Goal: Task Accomplishment & Management: Use online tool/utility

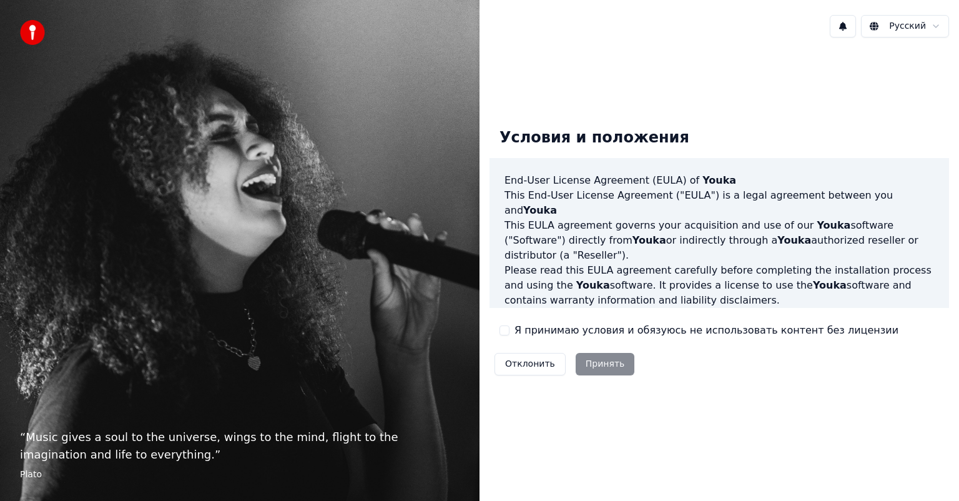
click at [597, 363] on div "Отклонить Принять" at bounding box center [564, 364] width 150 height 32
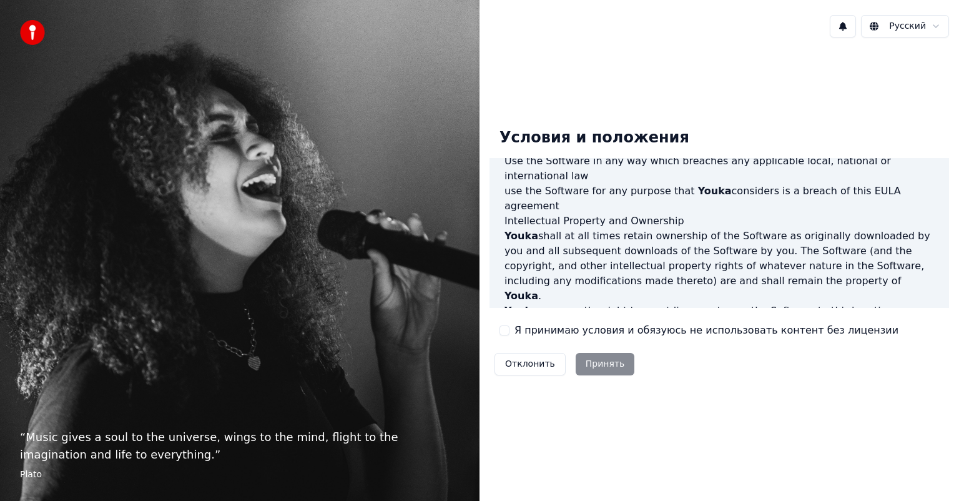
scroll to position [674, 0]
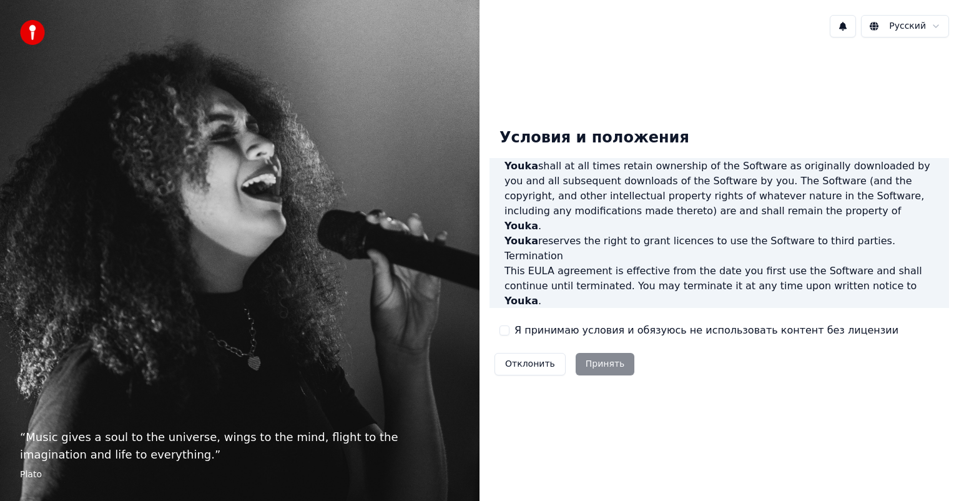
click at [604, 365] on div "Отклонить Принять" at bounding box center [564, 364] width 150 height 32
click at [602, 364] on div "Отклонить Принять" at bounding box center [564, 364] width 150 height 32
click at [600, 364] on div "Отклонить Принять" at bounding box center [564, 364] width 150 height 32
click at [600, 363] on div "Отклонить Принять" at bounding box center [564, 364] width 150 height 32
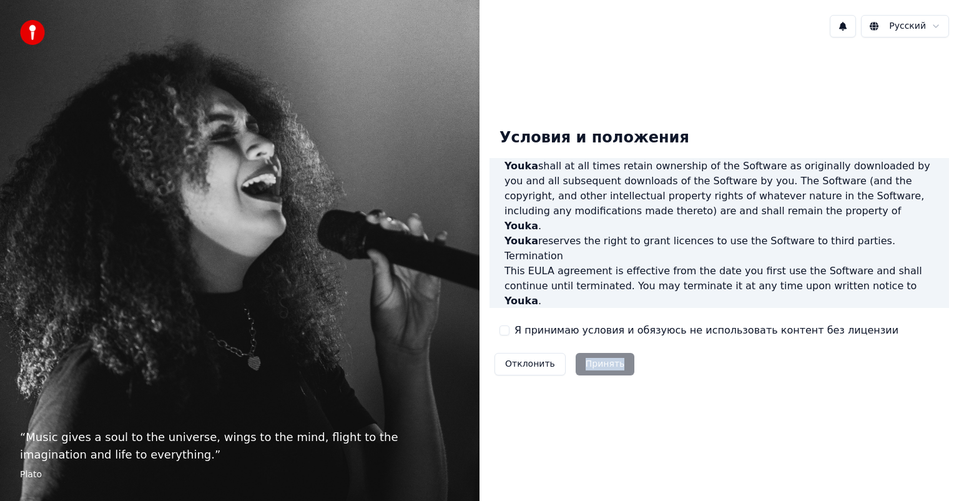
click at [600, 363] on div "Отклонить Принять" at bounding box center [564, 364] width 150 height 32
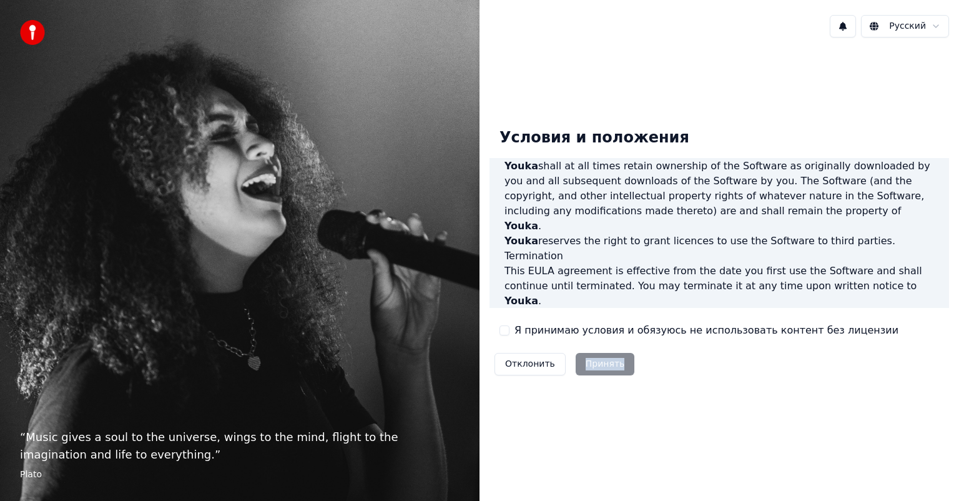
click at [600, 363] on div "Отклонить Принять" at bounding box center [564, 364] width 150 height 32
click at [669, 361] on div "Условия и положения End-User License Agreement (EULA) of Youka This End-User Li…" at bounding box center [718, 249] width 459 height 263
click at [599, 365] on div "Отклонить Принять" at bounding box center [564, 364] width 150 height 32
click at [502, 332] on button "Я принимаю условия и обязуюсь не использовать контент без лицензии" at bounding box center [504, 330] width 10 height 10
click at [590, 362] on button "Принять" at bounding box center [605, 364] width 59 height 22
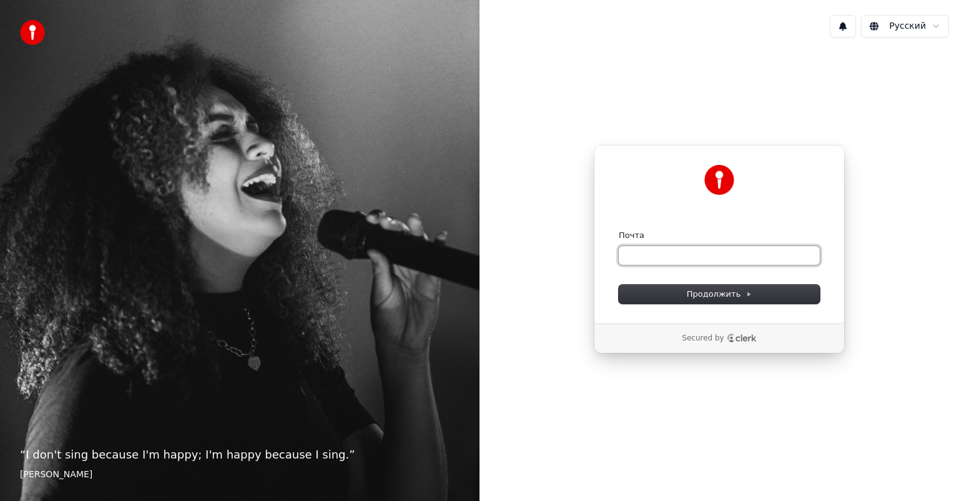
click at [656, 258] on input "Почта" at bounding box center [719, 255] width 201 height 19
click at [689, 295] on span "Продолжить" at bounding box center [720, 293] width 66 height 11
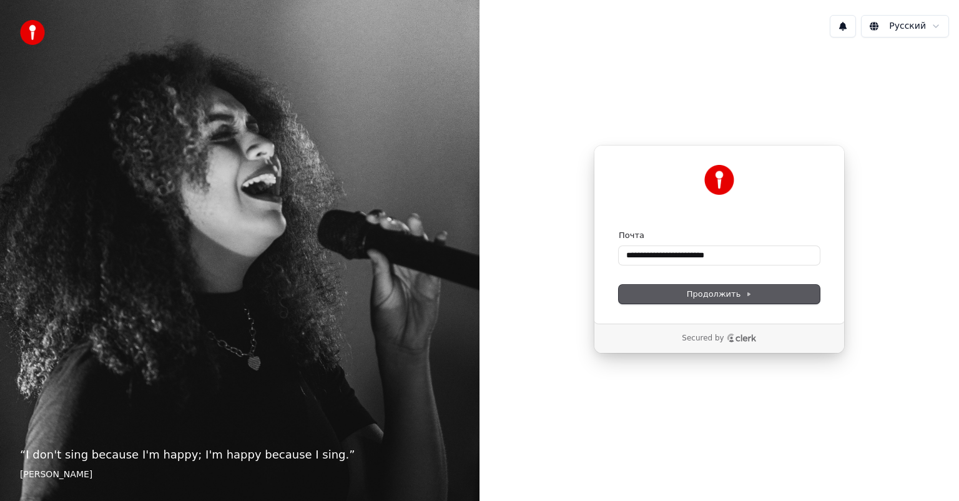
type input "**********"
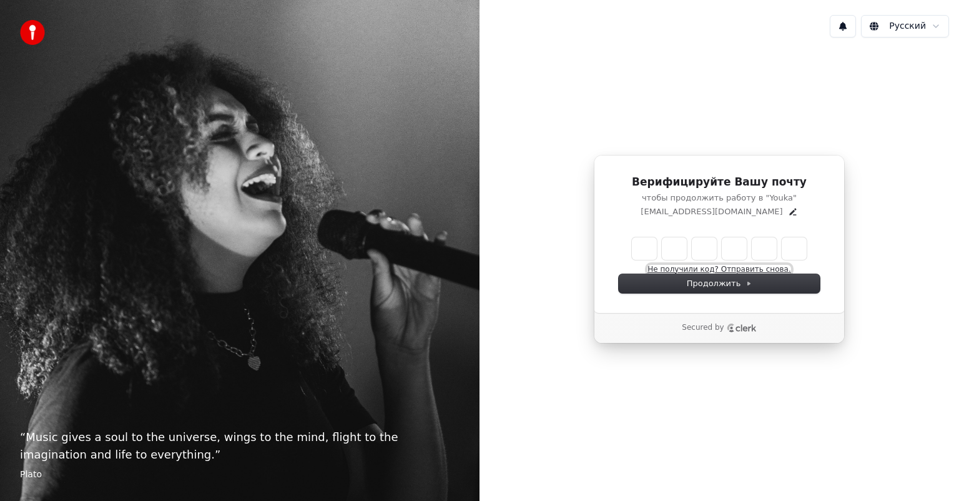
click at [697, 266] on button "Не получили код? Отправить снова." at bounding box center [718, 270] width 143 height 10
click at [642, 240] on input "Enter verification code" at bounding box center [732, 248] width 200 height 22
click at [654, 245] on input "*****" at bounding box center [732, 248] width 200 height 22
type input "******"
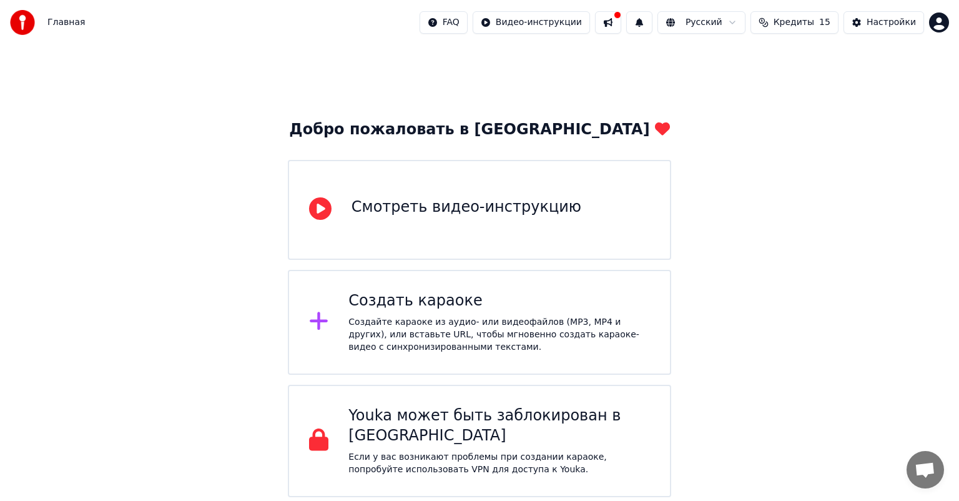
click at [426, 325] on div "Создайте караоке из аудио- или видеофайлов (MP3, MP4 и других), или вставьте UR…" at bounding box center [498, 334] width 301 height 37
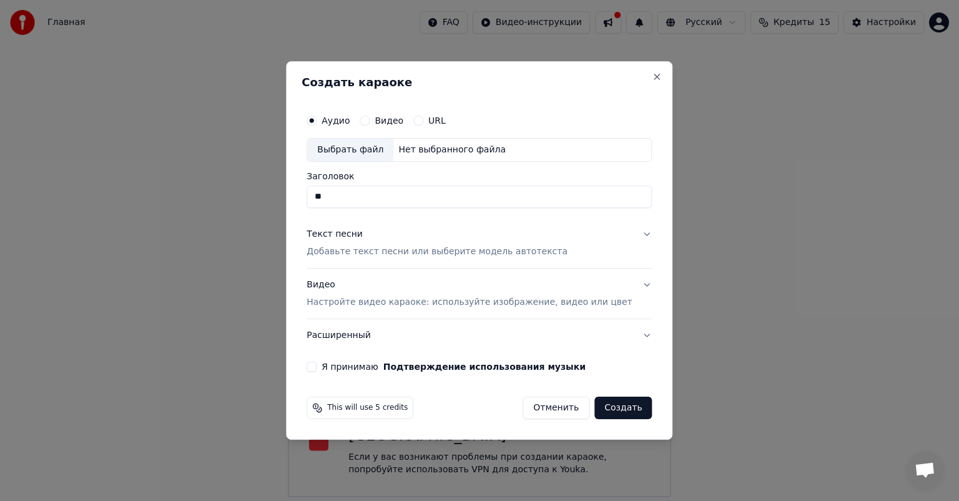
type input "*"
type input "**********"
click at [370, 120] on button "Видео" at bounding box center [365, 120] width 10 height 10
click at [371, 147] on div "Выбрать файл" at bounding box center [350, 150] width 86 height 22
click at [376, 148] on div "Выбрать файл" at bounding box center [350, 150] width 86 height 22
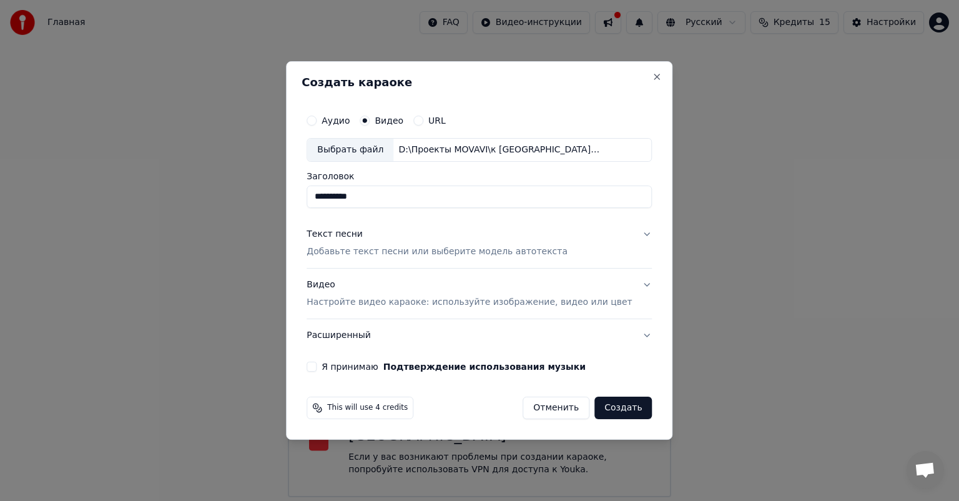
drag, startPoint x: 377, startPoint y: 197, endPoint x: 330, endPoint y: 199, distance: 46.9
click at [330, 199] on input "**********" at bounding box center [478, 196] width 345 height 22
type input "**********"
click at [316, 367] on button "Я принимаю Подтверждение использования музыки" at bounding box center [311, 366] width 10 height 10
click at [627, 286] on button "Видео Настройте видео караоке: используйте изображение, видео или цвет" at bounding box center [478, 293] width 345 height 50
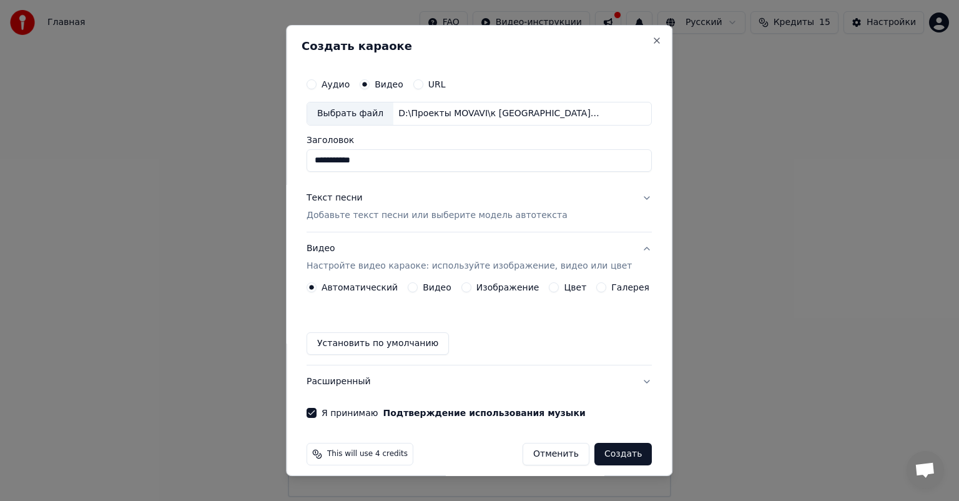
click at [414, 290] on button "Видео" at bounding box center [413, 287] width 10 height 10
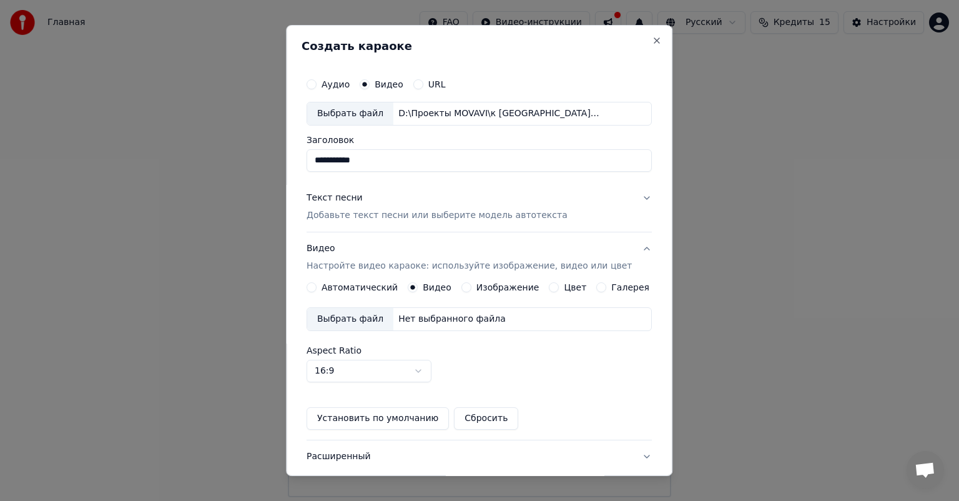
click at [316, 288] on button "Автоматический" at bounding box center [311, 287] width 10 height 10
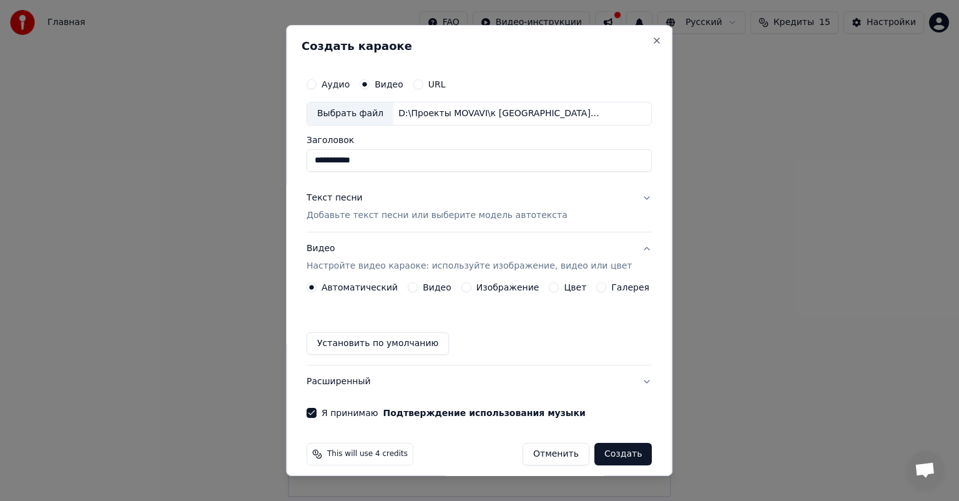
click at [628, 380] on button "Расширенный" at bounding box center [478, 381] width 345 height 32
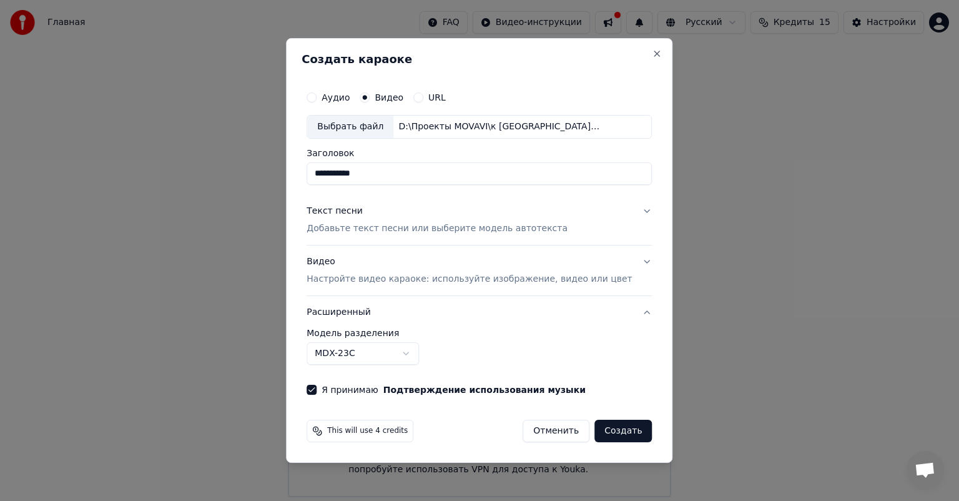
click at [629, 311] on button "Расширенный" at bounding box center [478, 312] width 345 height 32
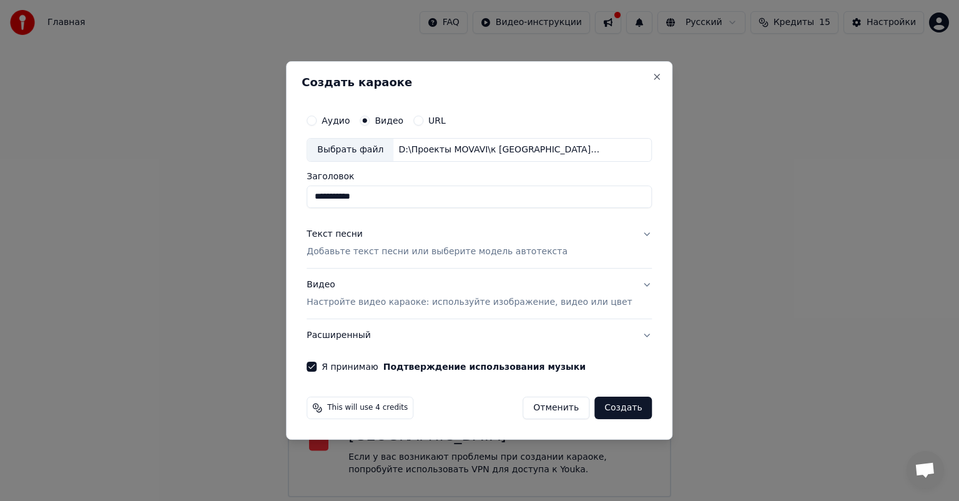
click at [604, 407] on button "Создать" at bounding box center [622, 407] width 57 height 22
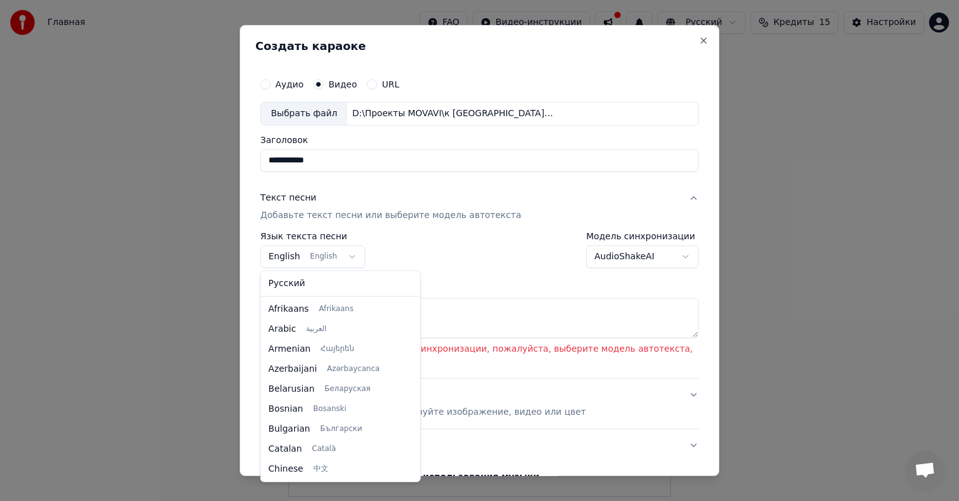
click at [340, 255] on body "**********" at bounding box center [479, 248] width 959 height 497
select select "**"
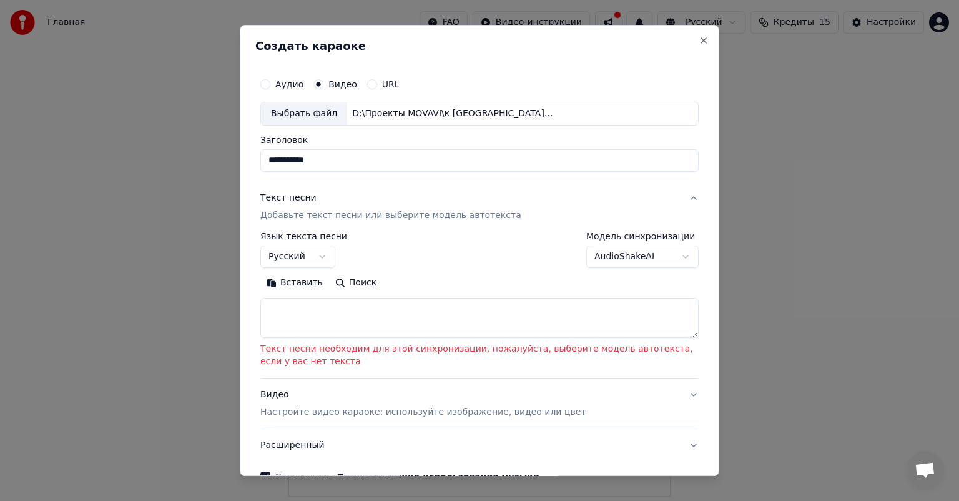
scroll to position [72, 0]
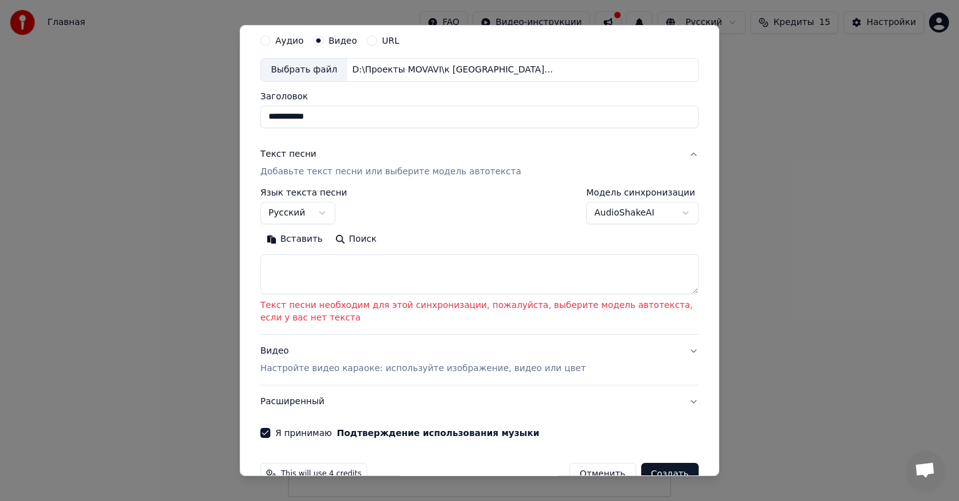
drag, startPoint x: 282, startPoint y: 326, endPoint x: 268, endPoint y: 381, distance: 57.1
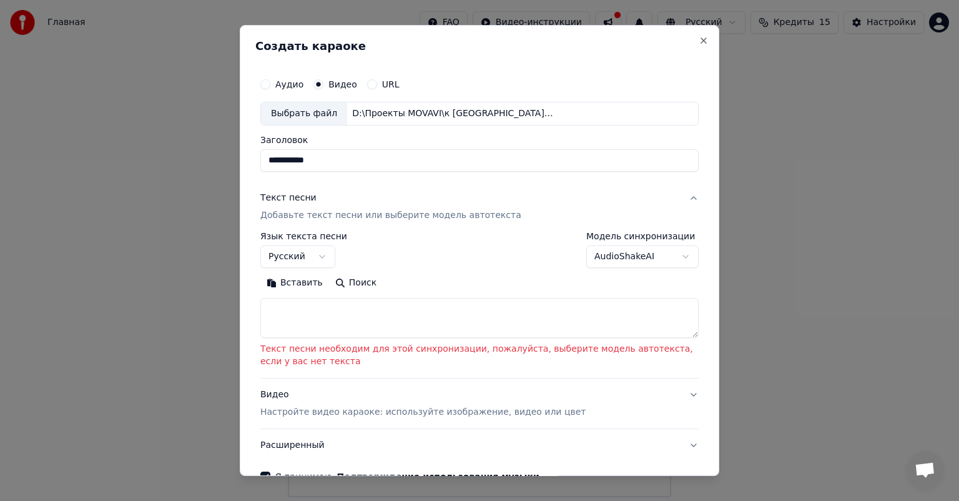
scroll to position [0, 0]
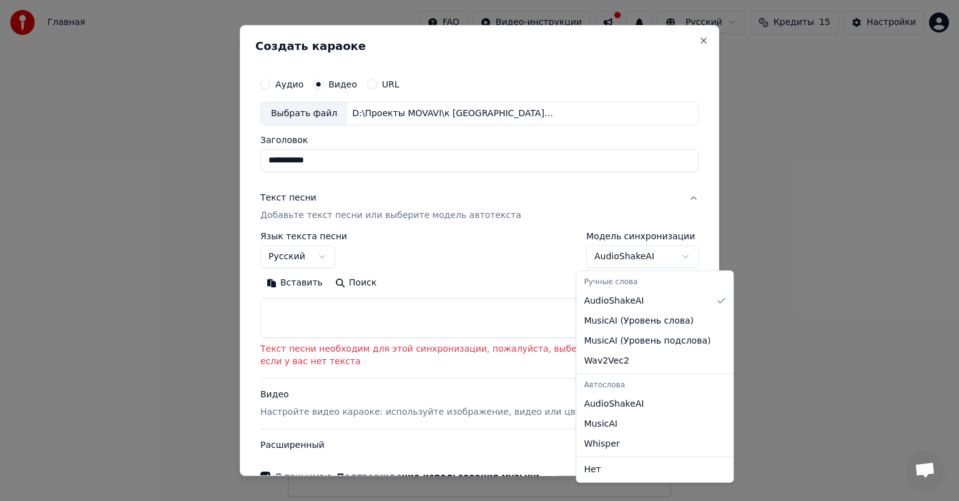
click at [673, 257] on body "**********" at bounding box center [479, 248] width 959 height 497
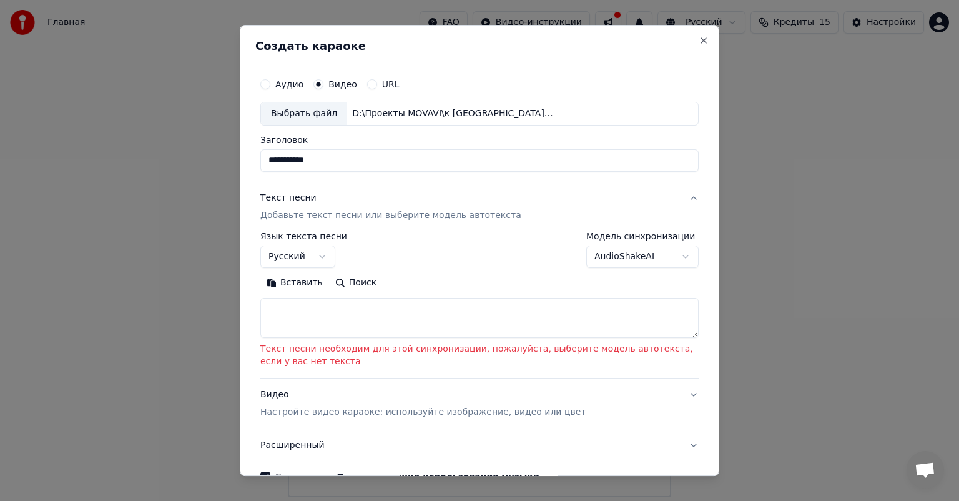
click at [463, 278] on body "**********" at bounding box center [479, 248] width 959 height 497
click at [699, 40] on button "Close" at bounding box center [704, 41] width 10 height 10
select select
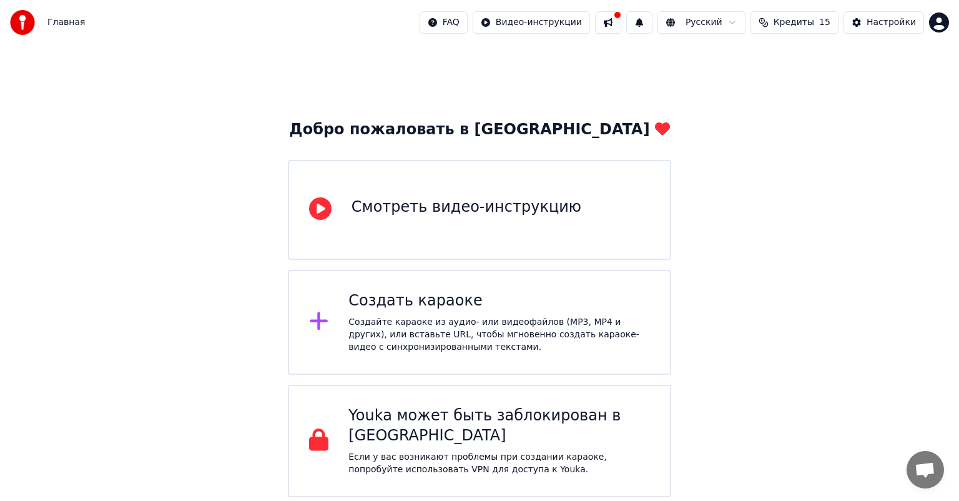
click at [365, 329] on div "Создайте караоке из аудио- или видеофайлов (MP3, MP4 и других), или вставьте UR…" at bounding box center [498, 334] width 301 height 37
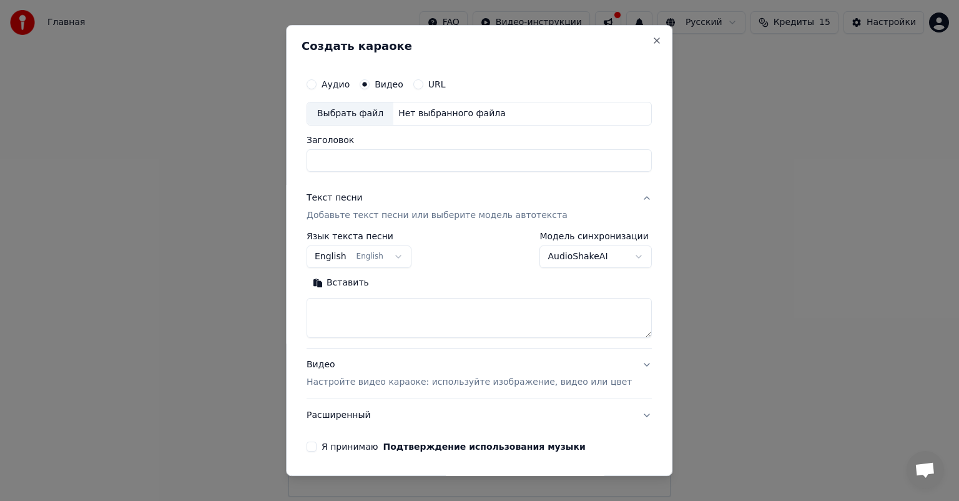
click at [316, 87] on button "Аудио" at bounding box center [311, 84] width 10 height 10
click at [346, 111] on div "Выбрать файл" at bounding box center [350, 113] width 86 height 22
type input "*******"
click at [402, 256] on body "**********" at bounding box center [479, 248] width 959 height 497
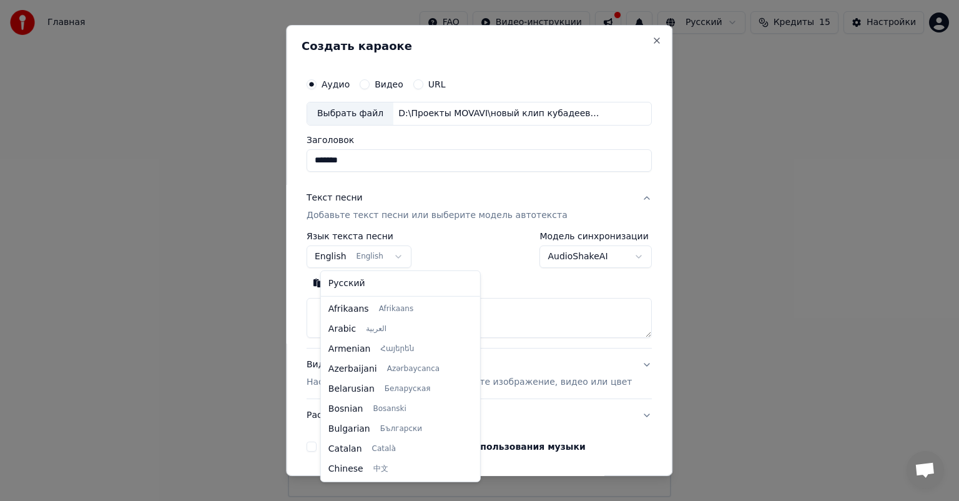
scroll to position [100, 0]
select select "**"
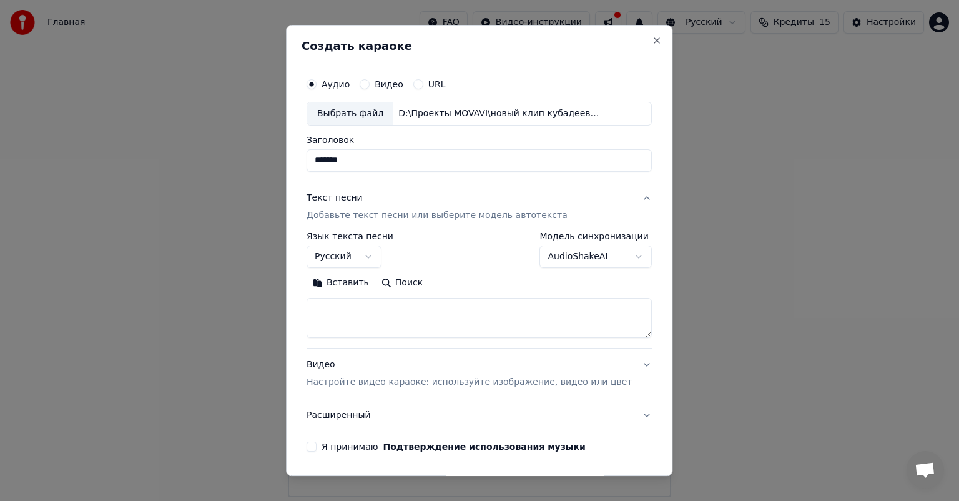
drag, startPoint x: 363, startPoint y: 162, endPoint x: 323, endPoint y: 161, distance: 40.0
click at [323, 161] on input "*******" at bounding box center [478, 160] width 345 height 22
type input "****"
click at [355, 305] on textarea at bounding box center [478, 318] width 345 height 40
click at [346, 282] on button "Вставить" at bounding box center [340, 283] width 69 height 20
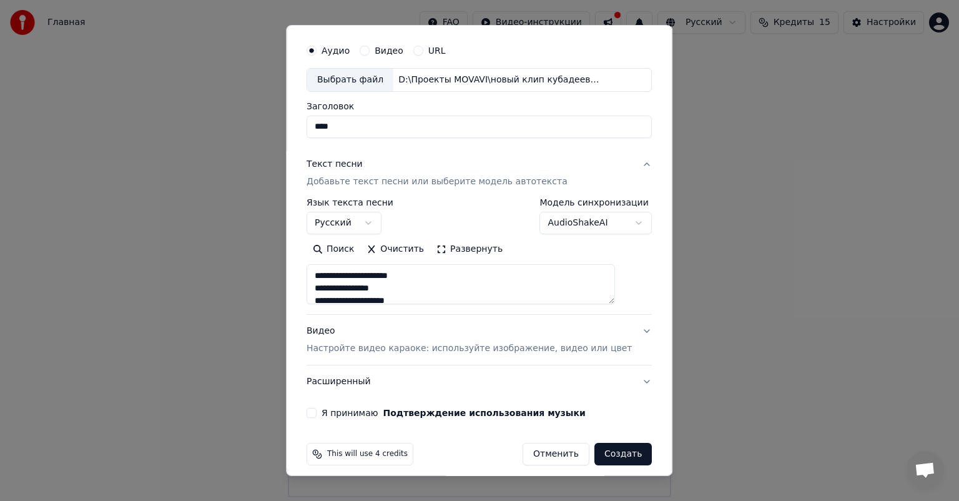
scroll to position [42, 0]
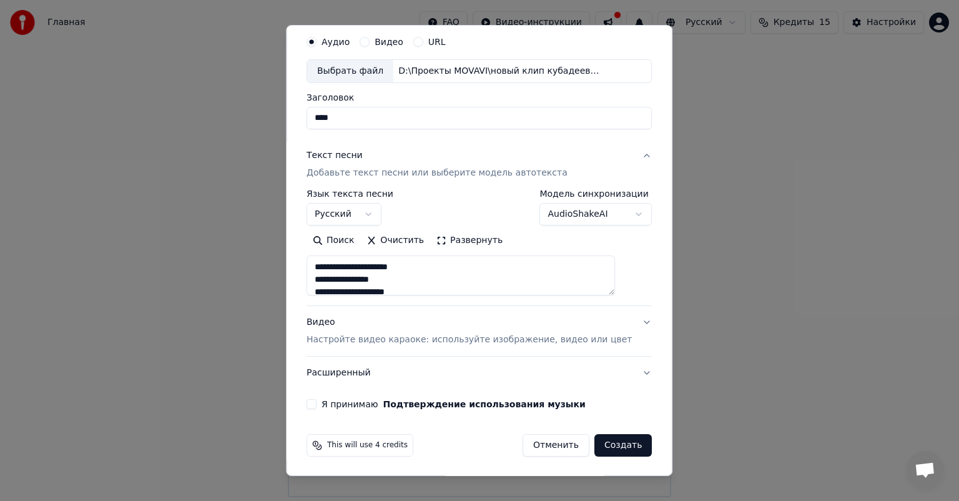
click at [623, 322] on button "Видео Настройте видео караоке: используйте изображение, видео или цвет" at bounding box center [478, 331] width 345 height 50
type textarea "**********"
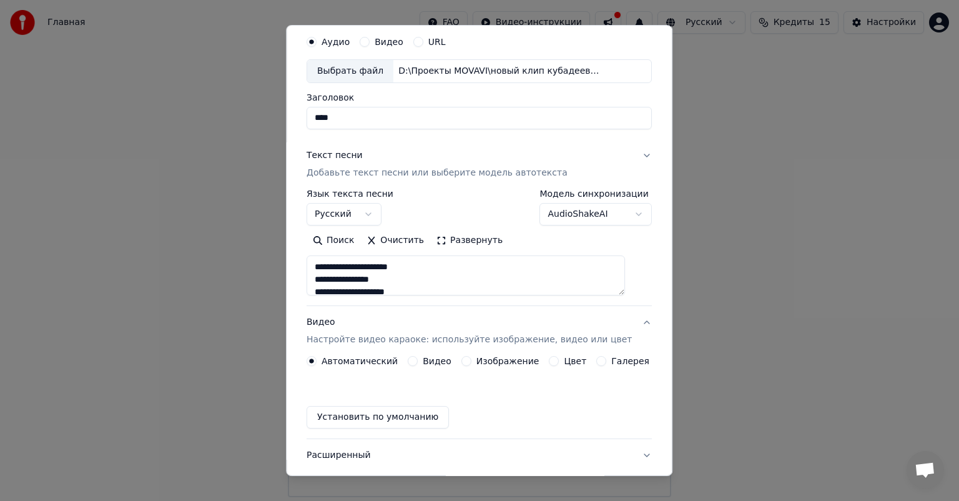
scroll to position [9, 0]
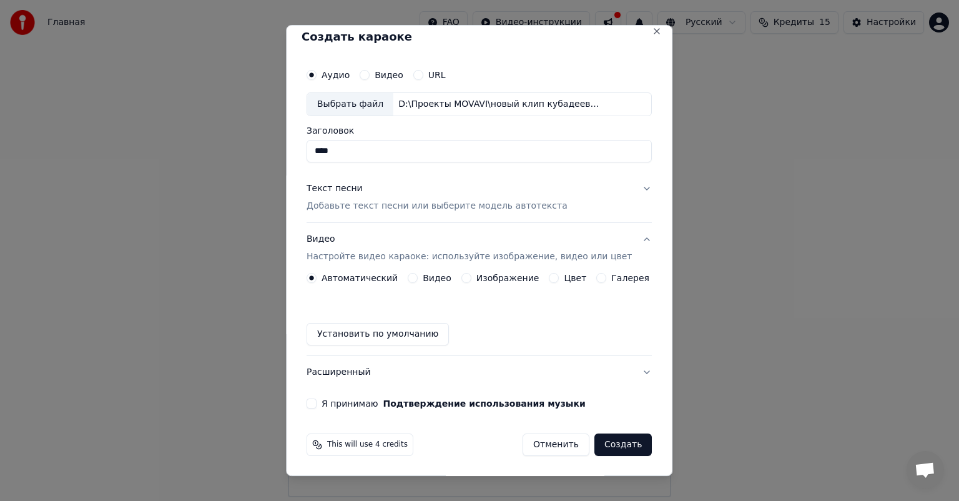
click at [413, 278] on button "Видео" at bounding box center [413, 278] width 10 height 10
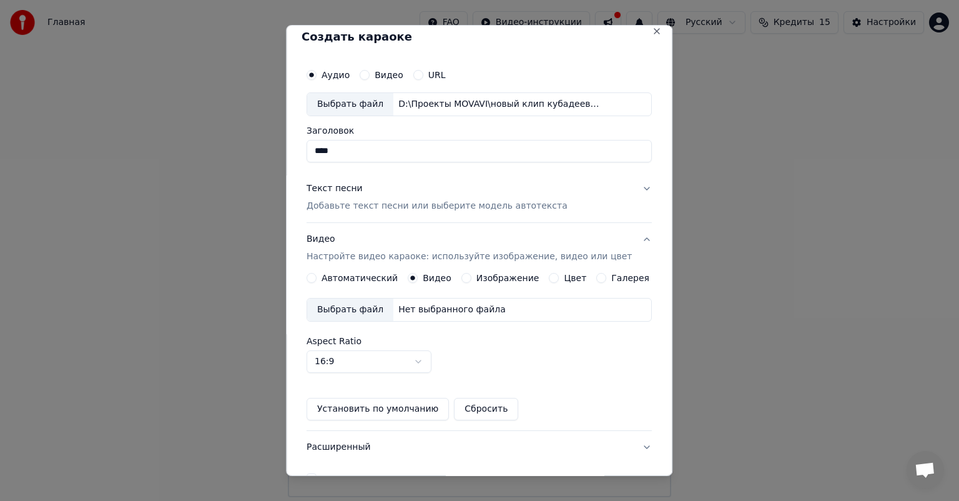
click at [363, 308] on div "Выбрать файл" at bounding box center [350, 309] width 86 height 22
click at [368, 312] on div "Выбрать файл" at bounding box center [350, 309] width 86 height 22
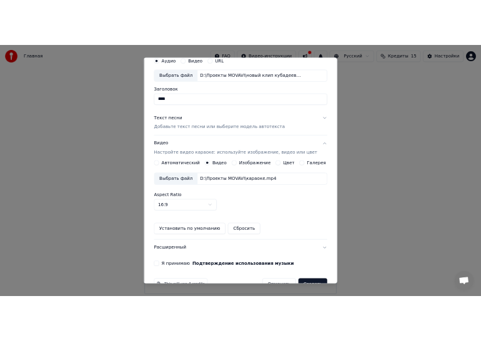
scroll to position [84, 0]
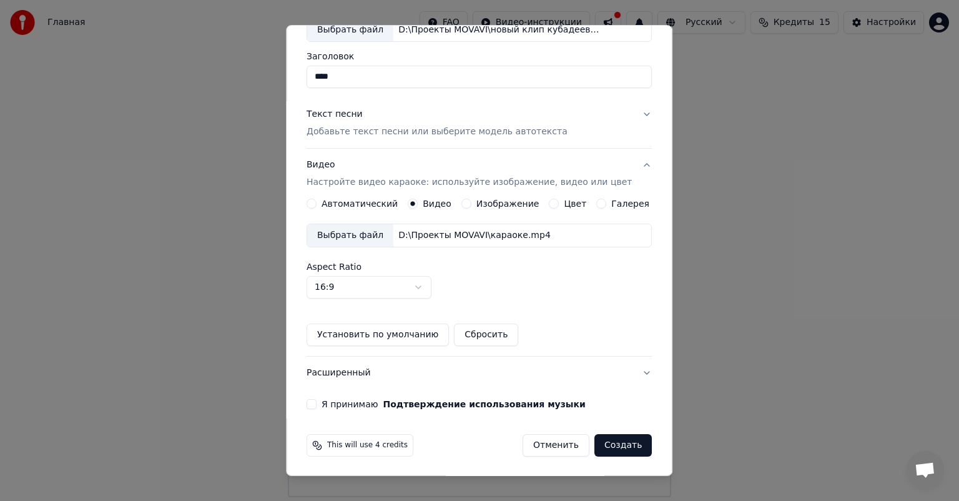
click at [316, 404] on button "Я принимаю Подтверждение использования музыки" at bounding box center [311, 404] width 10 height 10
click at [607, 444] on button "Создать" at bounding box center [622, 445] width 57 height 22
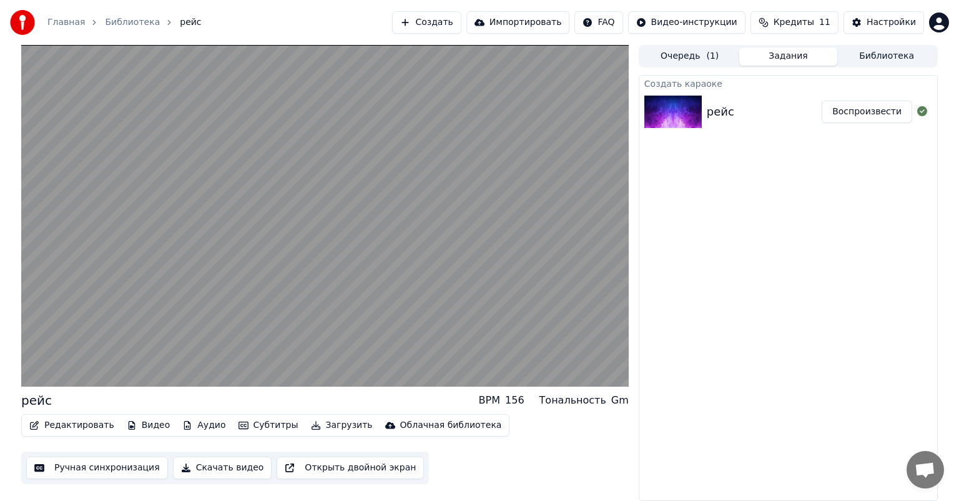
click at [202, 467] on button "Скачать видео" at bounding box center [222, 467] width 99 height 22
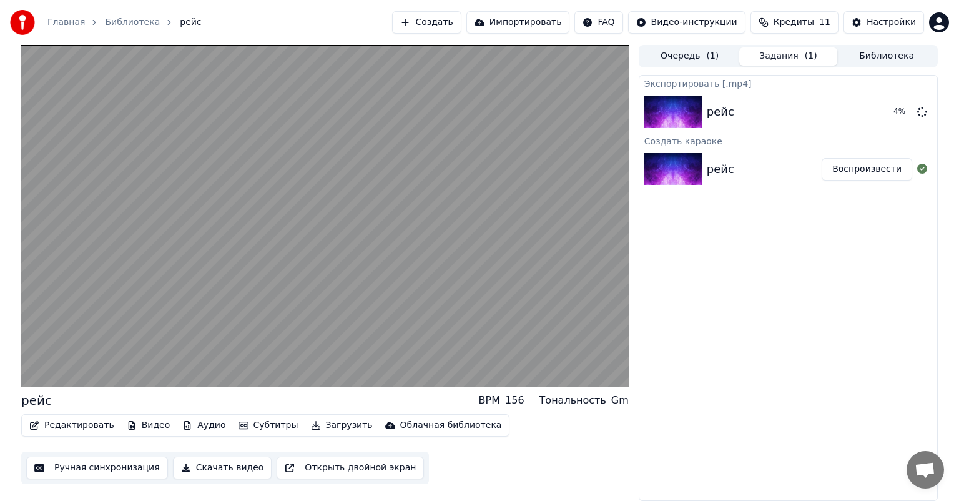
click at [202, 467] on button "Скачать видео" at bounding box center [222, 467] width 99 height 22
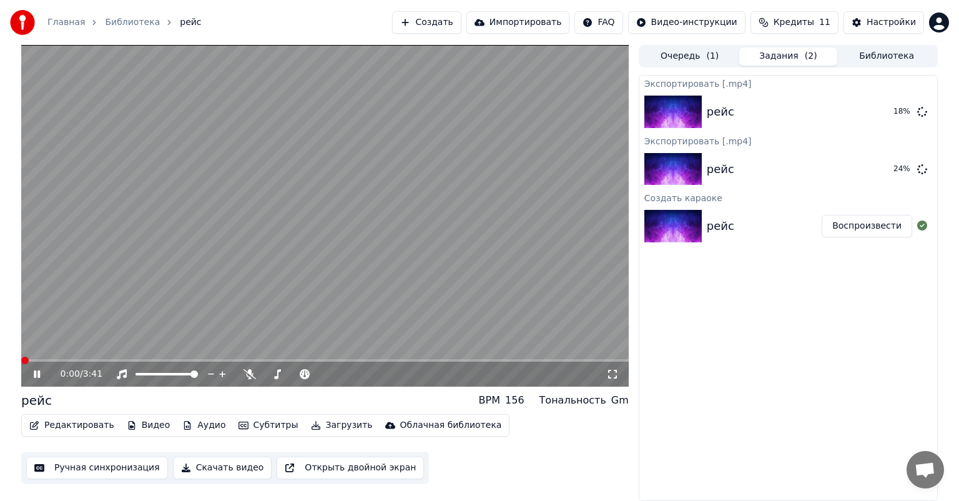
click at [21, 356] on span at bounding box center [24, 359] width 7 height 7
click at [39, 372] on icon at bounding box center [37, 373] width 6 height 7
click at [21, 362] on span at bounding box center [24, 359] width 7 height 7
click at [611, 370] on icon at bounding box center [612, 374] width 12 height 10
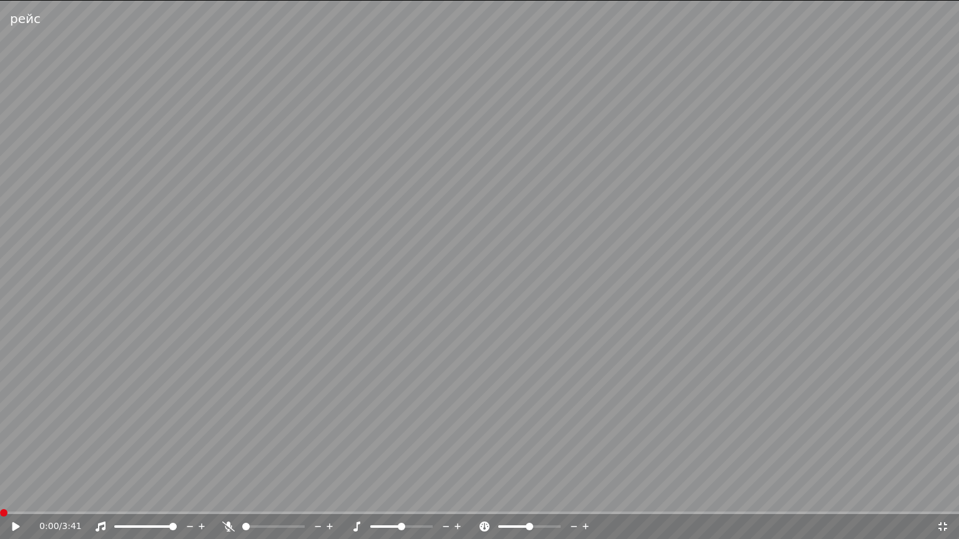
click at [14, 500] on icon at bounding box center [15, 526] width 7 height 9
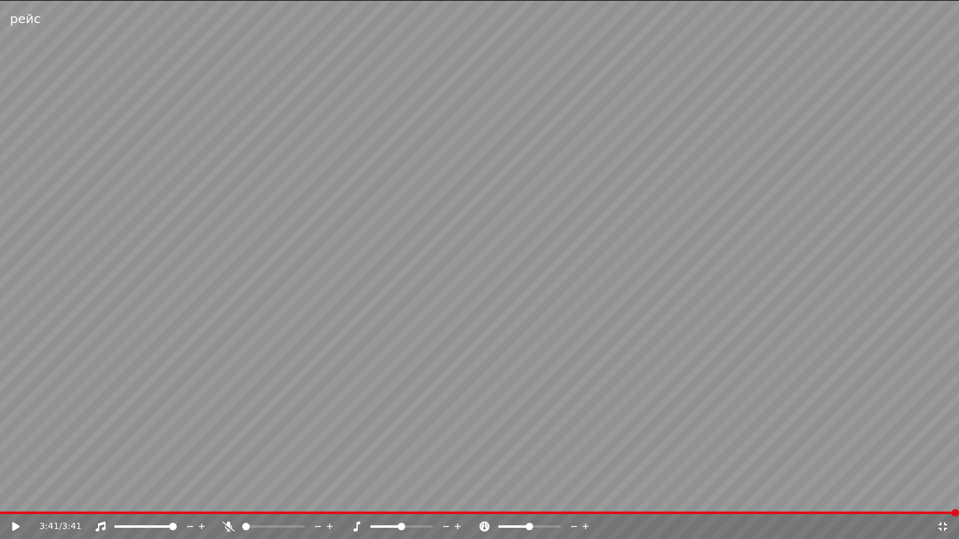
click at [935, 293] on video at bounding box center [479, 269] width 959 height 539
click at [934, 293] on video at bounding box center [479, 269] width 959 height 539
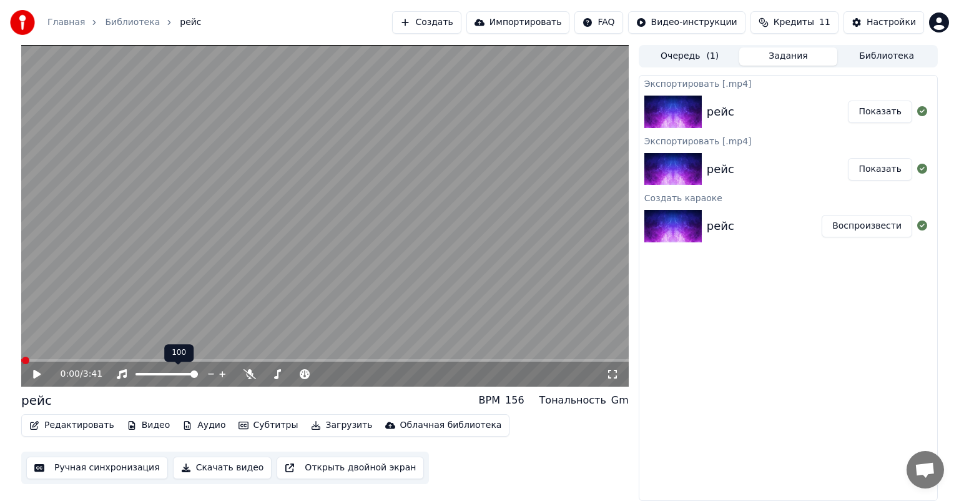
click at [136, 373] on span at bounding box center [166, 374] width 62 height 2
click at [34, 371] on icon at bounding box center [36, 374] width 7 height 9
drag, startPoint x: 247, startPoint y: 369, endPoint x: 241, endPoint y: 373, distance: 7.6
click at [242, 372] on body "Главная Библиотека рейс Создать Импортировать FAQ Видео-инструкции Кредиты 11 Н…" at bounding box center [479, 250] width 959 height 501
click at [297, 375] on span at bounding box center [294, 374] width 62 height 2
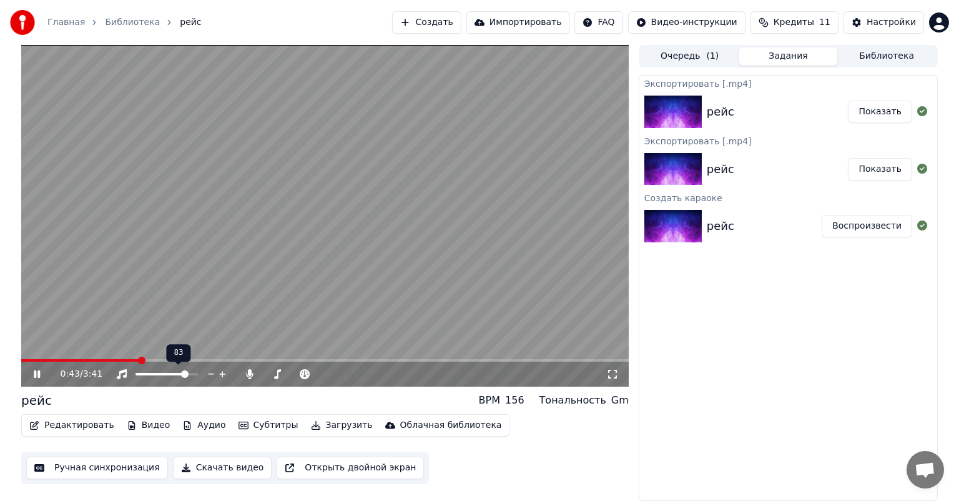
click at [187, 373] on span at bounding box center [166, 374] width 62 height 2
click at [519, 442] on div "Редактировать Видео Аудио Субтитры Загрузить Облачная библиотека Ручная синхрон…" at bounding box center [324, 449] width 607 height 70
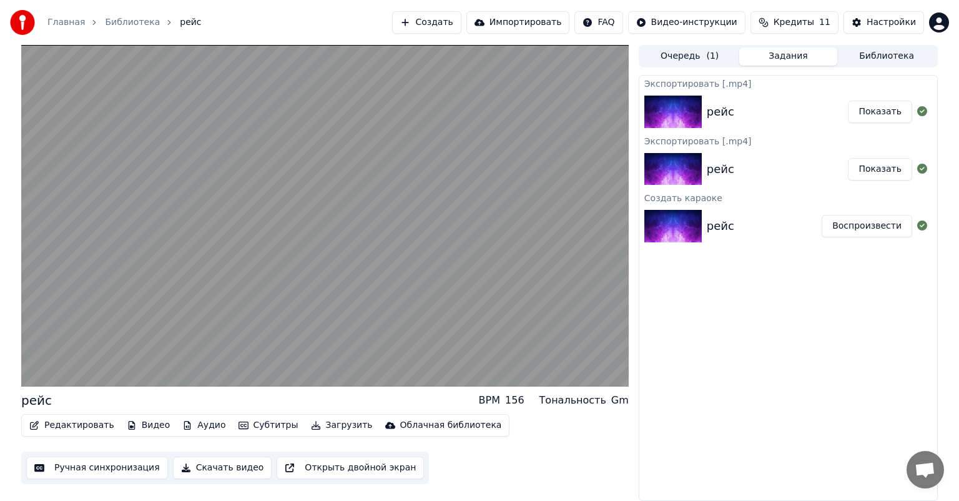
click at [192, 466] on button "Скачать видео" at bounding box center [222, 467] width 99 height 22
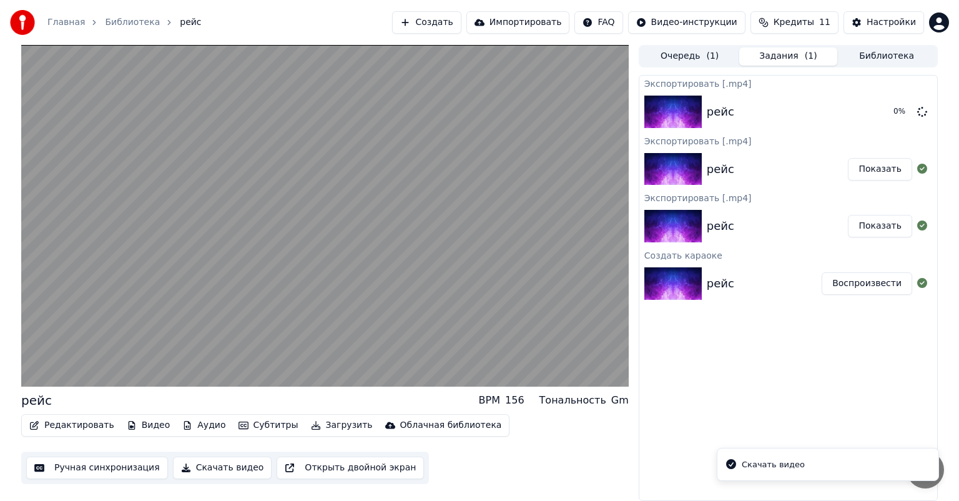
click at [745, 466] on div "Скачать видео" at bounding box center [773, 464] width 63 height 12
click at [216, 464] on button "Скачать видео" at bounding box center [222, 467] width 99 height 22
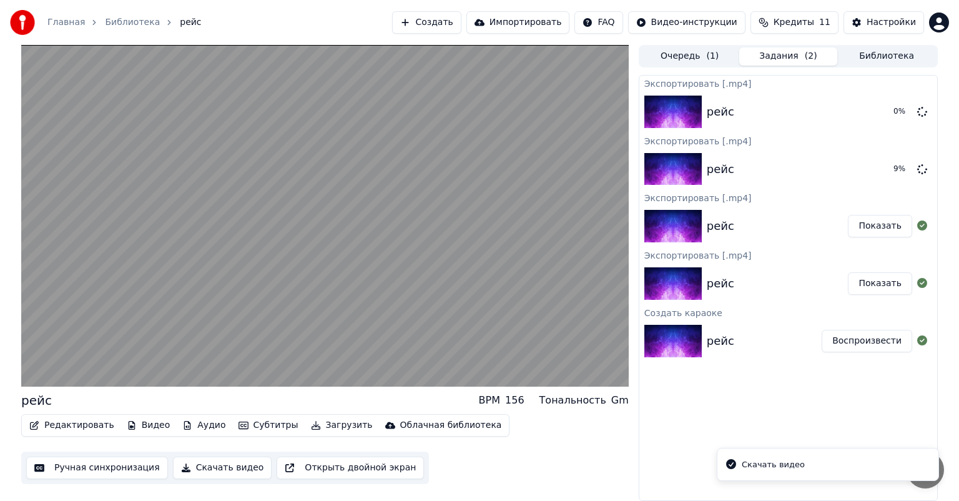
click at [816, 467] on li "Скачать видео" at bounding box center [828, 464] width 222 height 33
click at [749, 463] on div "Скачать видео" at bounding box center [773, 464] width 63 height 12
click at [874, 223] on button "Показать" at bounding box center [880, 226] width 64 height 22
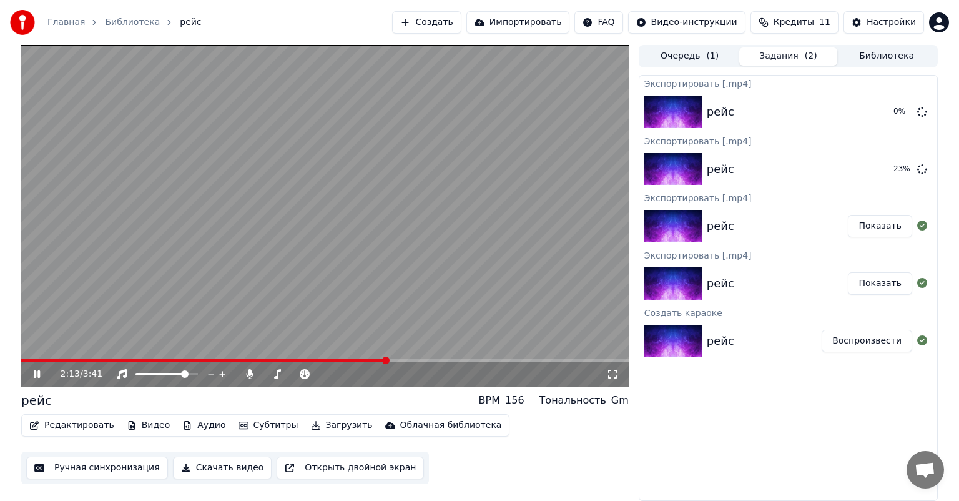
click at [38, 375] on icon at bounding box center [37, 373] width 6 height 7
click at [889, 228] on button "Показать" at bounding box center [880, 226] width 64 height 22
click at [135, 377] on span at bounding box center [138, 373] width 7 height 7
click at [119, 375] on icon at bounding box center [121, 374] width 12 height 10
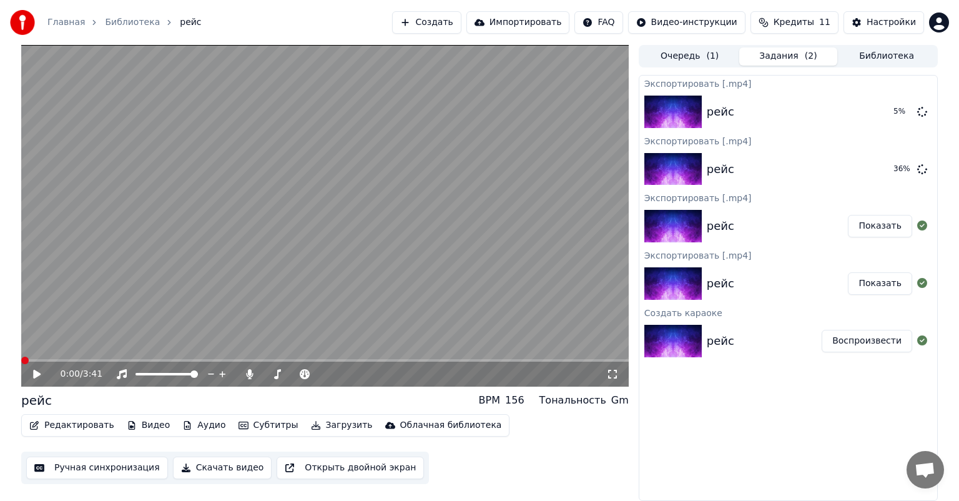
click at [21, 360] on span at bounding box center [21, 360] width 0 height 2
click at [881, 282] on button "Показать" at bounding box center [880, 283] width 64 height 22
click at [870, 338] on button "Воспроизвести" at bounding box center [866, 341] width 91 height 22
click at [95, 358] on div "Инструментальное Инструментальное" at bounding box center [126, 354] width 91 height 17
click at [170, 361] on span at bounding box center [324, 360] width 607 height 2
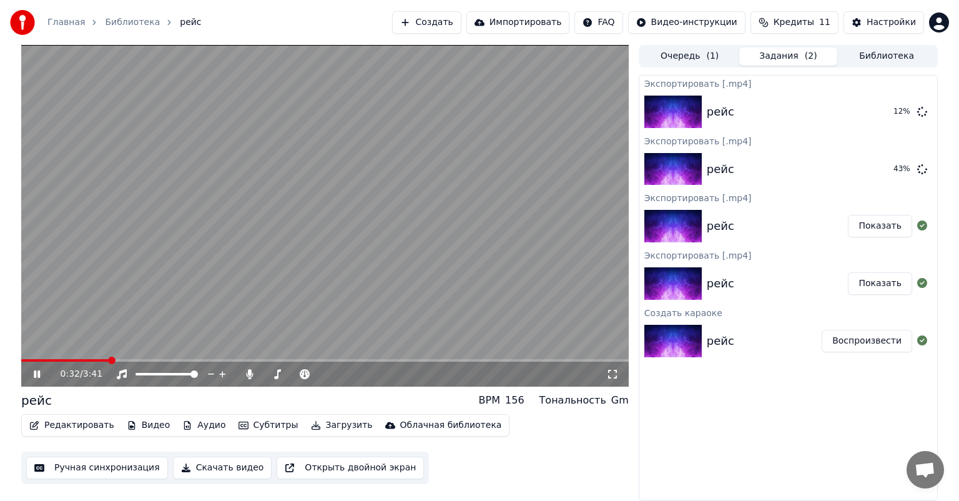
click at [107, 360] on span at bounding box center [65, 360] width 88 height 2
click at [38, 373] on icon at bounding box center [37, 373] width 6 height 7
click at [205, 468] on button "Скачать видео" at bounding box center [222, 467] width 99 height 22
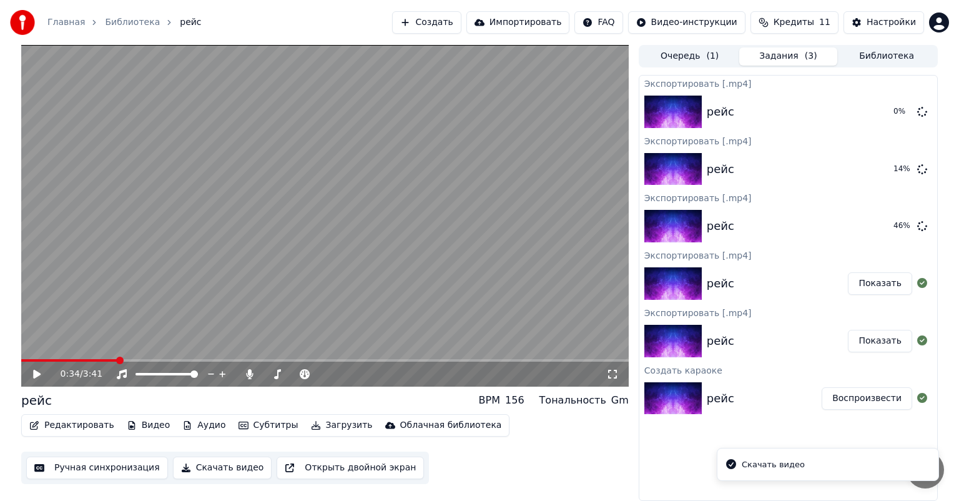
click at [890, 342] on button "Показать" at bounding box center [880, 341] width 64 height 22
click at [772, 52] on button "Задания ( 3 )" at bounding box center [788, 56] width 99 height 18
click at [923, 170] on icon at bounding box center [922, 169] width 10 height 10
click at [924, 227] on icon at bounding box center [922, 225] width 10 height 10
click at [921, 167] on icon at bounding box center [922, 169] width 10 height 10
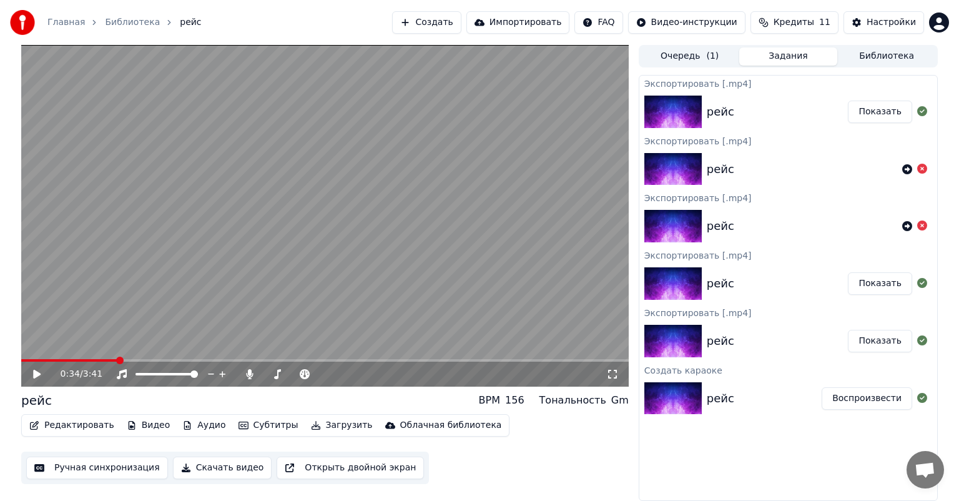
click at [883, 116] on button "Показать" at bounding box center [880, 111] width 64 height 22
click at [886, 283] on button "Показать" at bounding box center [880, 283] width 64 height 22
click at [228, 467] on button "Скачать видео" at bounding box center [222, 467] width 99 height 22
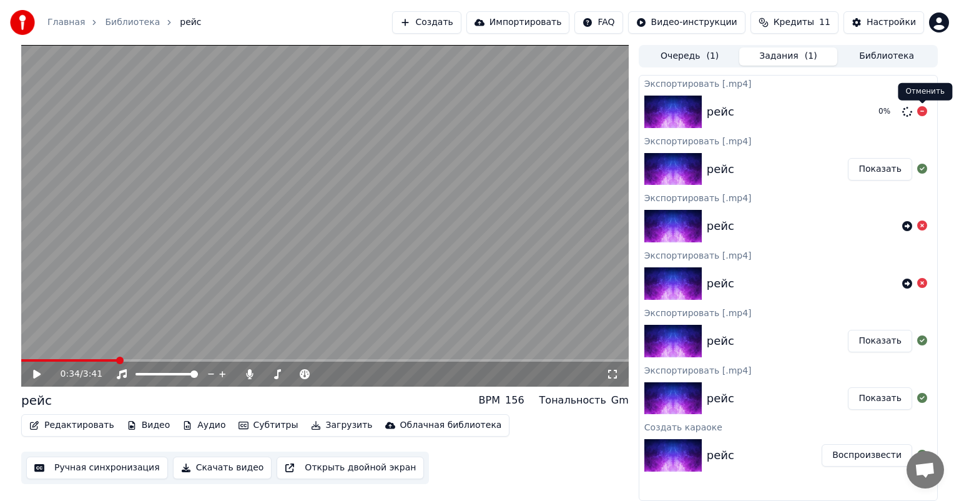
click at [921, 112] on icon at bounding box center [922, 111] width 10 height 10
click at [248, 373] on icon at bounding box center [249, 374] width 7 height 10
click at [30, 361] on span at bounding box center [69, 360] width 96 height 2
click at [37, 372] on icon at bounding box center [36, 374] width 7 height 9
click at [76, 362] on div "0:04 / 3:41" at bounding box center [324, 373] width 607 height 25
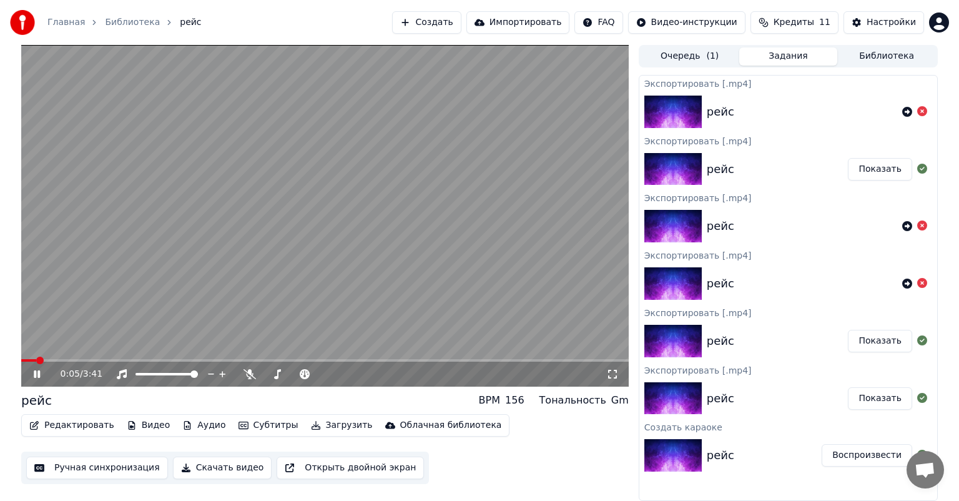
drag, startPoint x: 71, startPoint y: 356, endPoint x: 65, endPoint y: 354, distance: 6.7
click at [69, 355] on video at bounding box center [324, 215] width 607 height 341
click at [87, 361] on span at bounding box center [324, 360] width 607 height 2
click at [40, 368] on div "0:24 / 3:41" at bounding box center [324, 374] width 597 height 12
click at [36, 373] on icon at bounding box center [36, 374] width 7 height 9
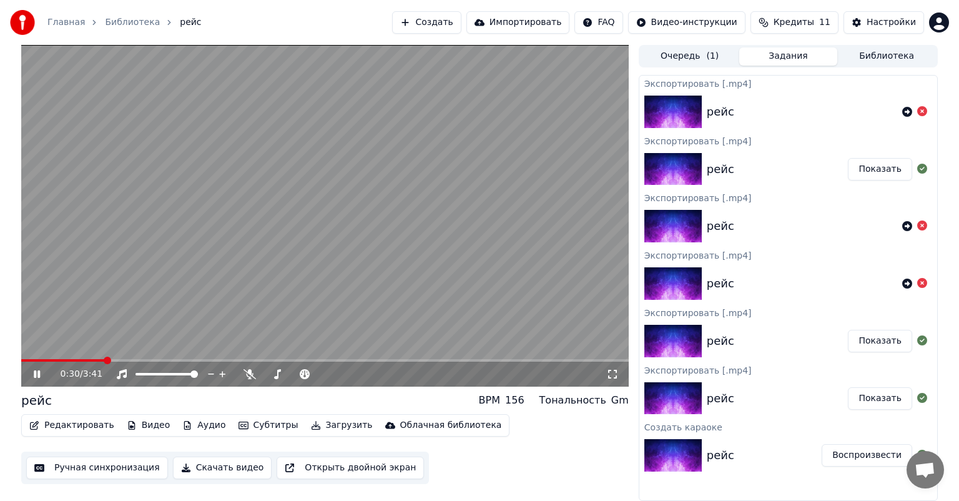
click at [38, 375] on icon at bounding box center [37, 373] width 6 height 7
click at [192, 468] on button "Скачать видео" at bounding box center [222, 467] width 99 height 22
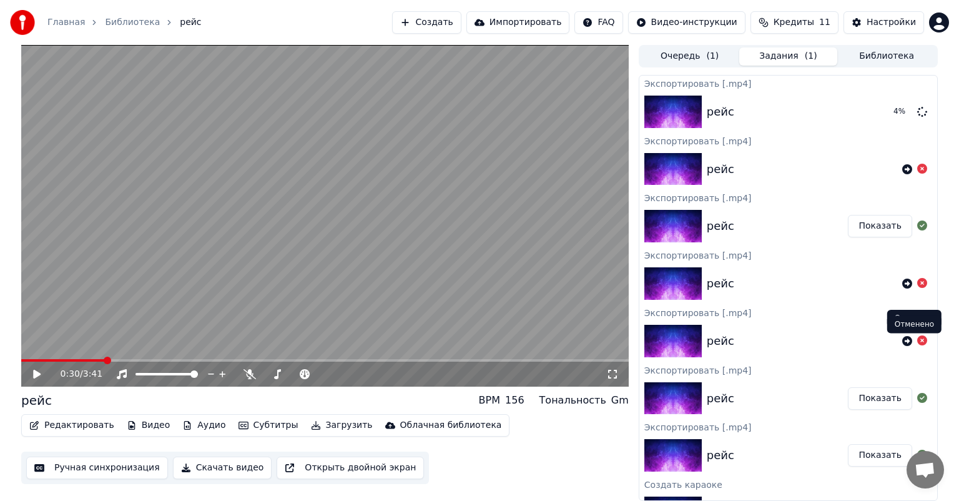
click at [917, 340] on icon at bounding box center [922, 340] width 10 height 10
click at [917, 282] on icon at bounding box center [922, 283] width 10 height 10
click at [33, 373] on icon at bounding box center [36, 374] width 7 height 9
click at [37, 375] on icon at bounding box center [37, 373] width 6 height 7
click at [865, 114] on button "Показать" at bounding box center [880, 111] width 64 height 22
